Goal: Task Accomplishment & Management: Complete application form

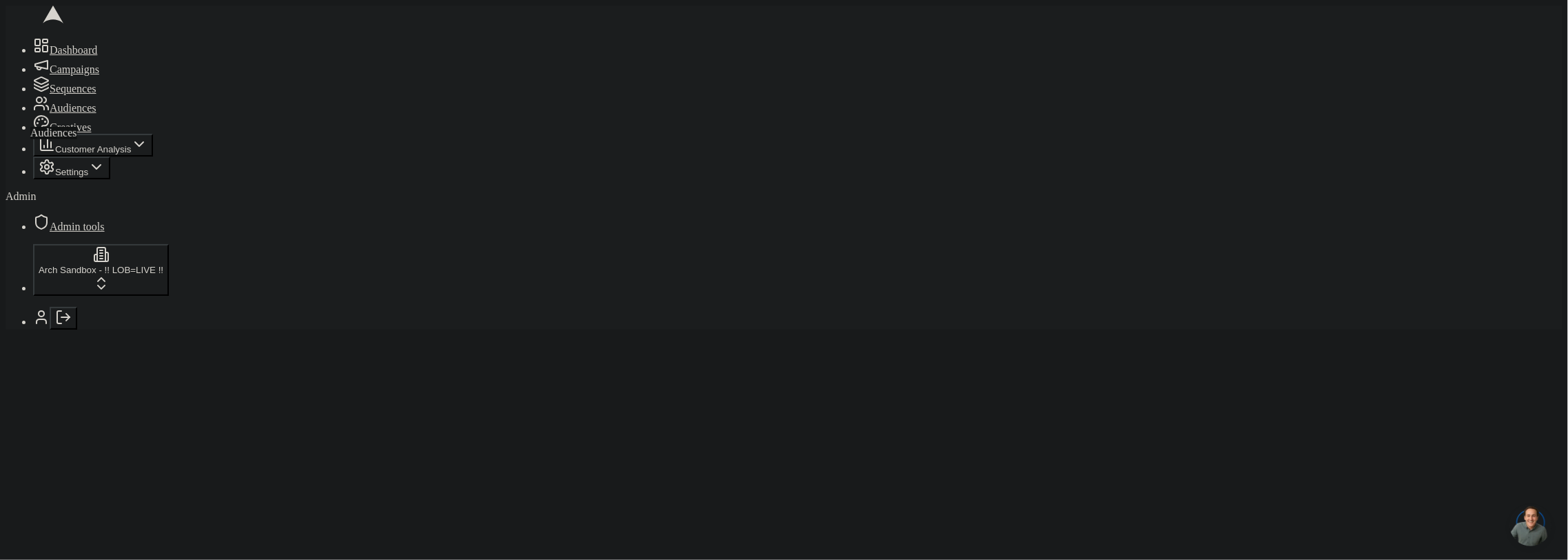
click at [33, 112] on icon at bounding box center [41, 103] width 16 height 16
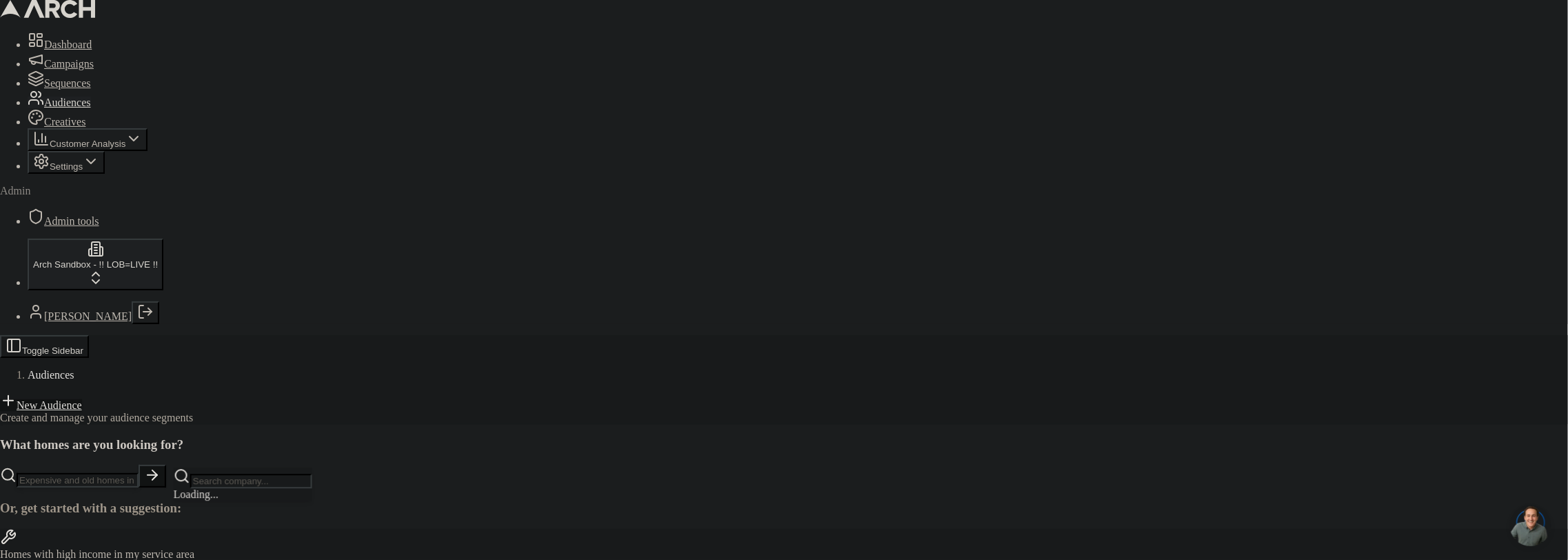
click at [95, 513] on html "Dashboard Campaigns Sequences Audiences Creatives Customer Analysis Settings Ad…" at bounding box center [784, 356] width 1568 height 712
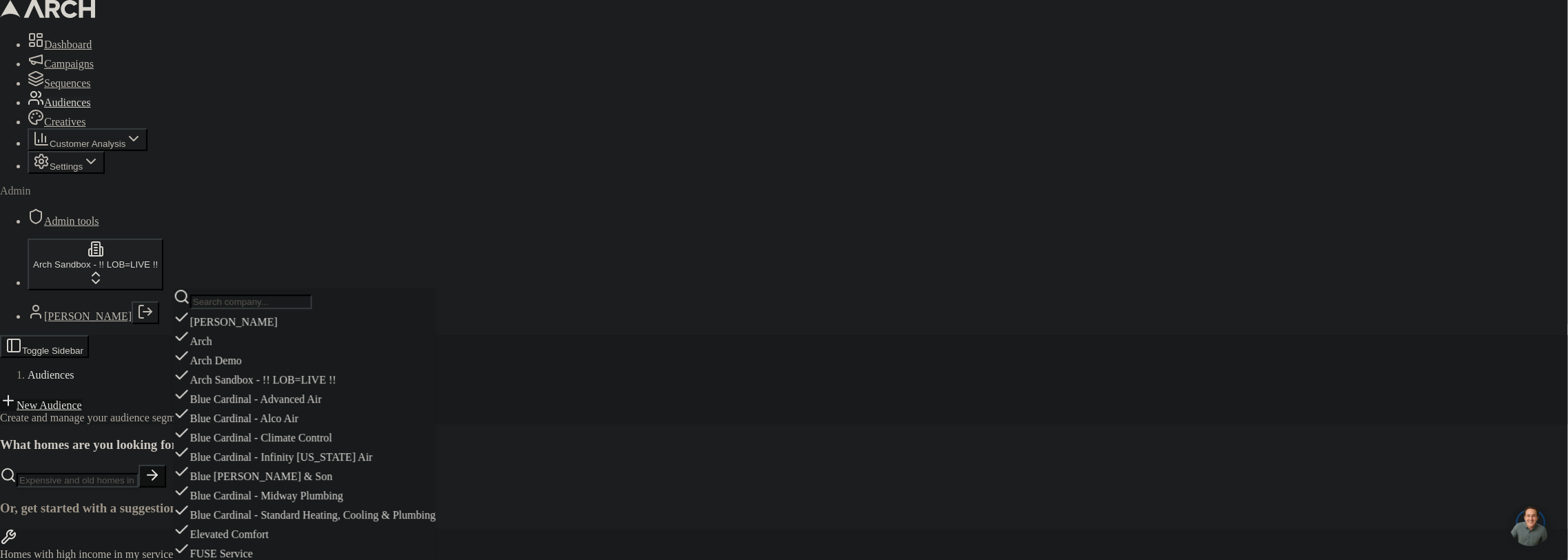
scroll to position [438, 0]
click at [333, 129] on html "Dashboard Campaigns Sequences Audiences Creatives Customer Analysis Settings Ad…" at bounding box center [784, 415] width 1568 height 831
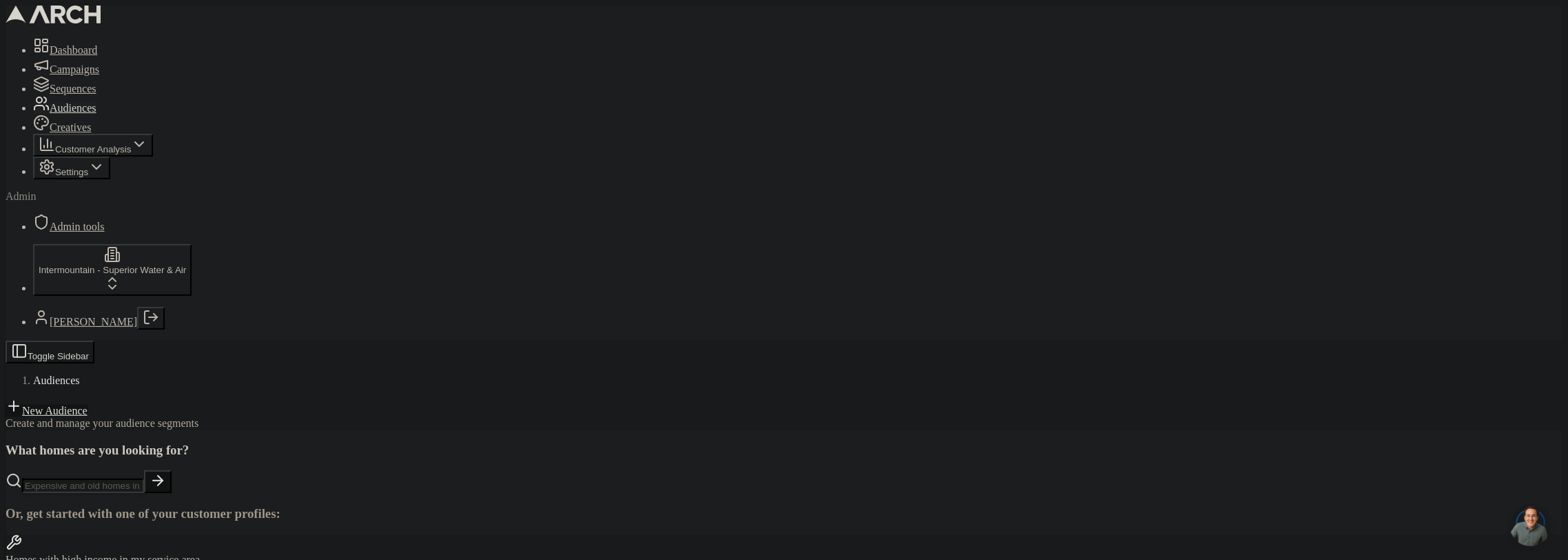
click at [88, 404] on link "New Audience" at bounding box center [46, 410] width 82 height 12
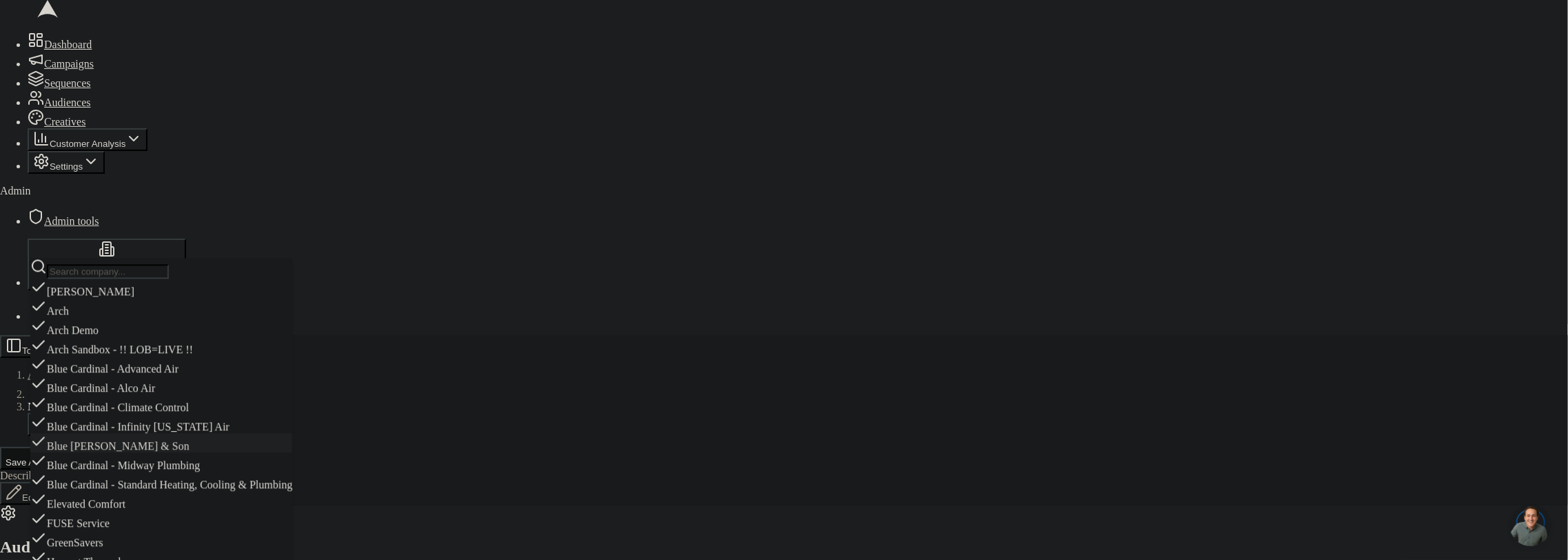
scroll to position [310, 0]
click at [131, 491] on div "Elevated Comfort" at bounding box center [161, 501] width 262 height 20
